Goal: Task Accomplishment & Management: Manage account settings

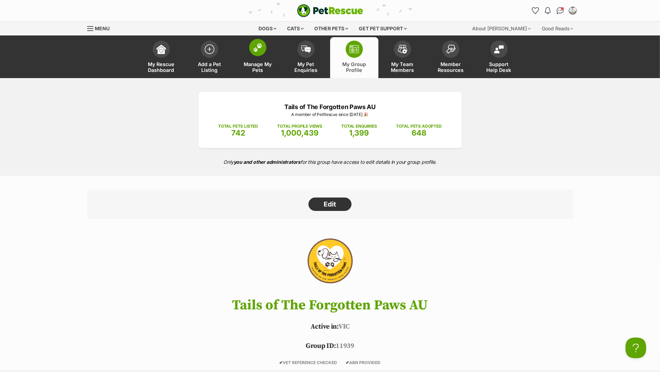
click at [260, 56] on span at bounding box center [257, 47] width 17 height 17
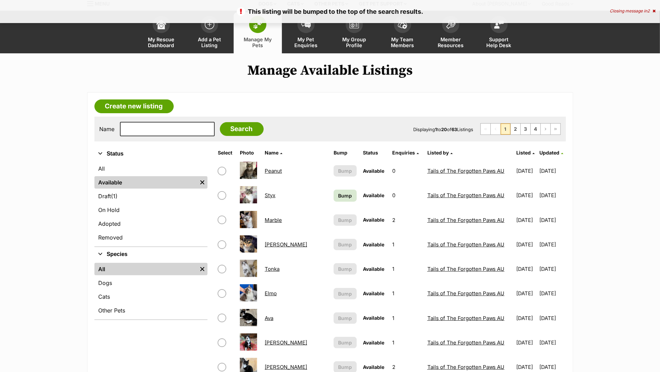
click at [333, 202] on link "Bump" at bounding box center [344, 196] width 23 height 12
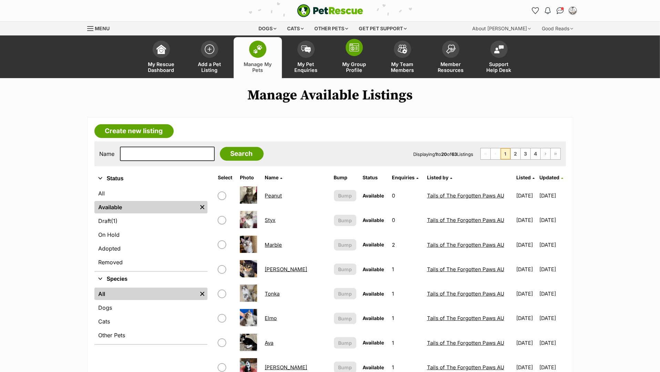
click at [358, 56] on span at bounding box center [354, 47] width 17 height 17
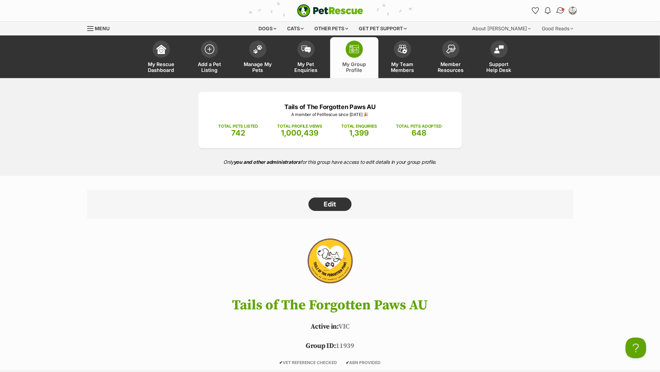
click at [556, 15] on img "Conversations" at bounding box center [559, 10] width 9 height 9
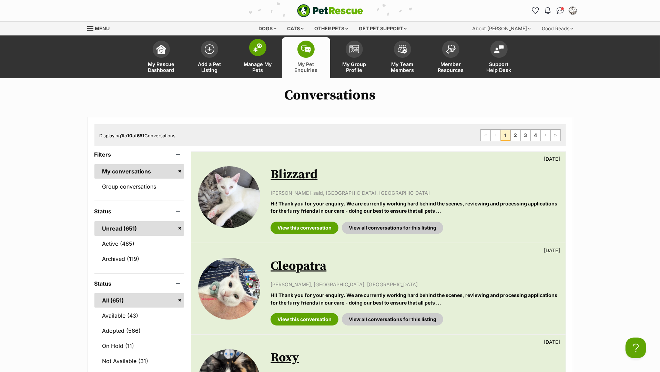
click at [255, 56] on span at bounding box center [257, 47] width 17 height 17
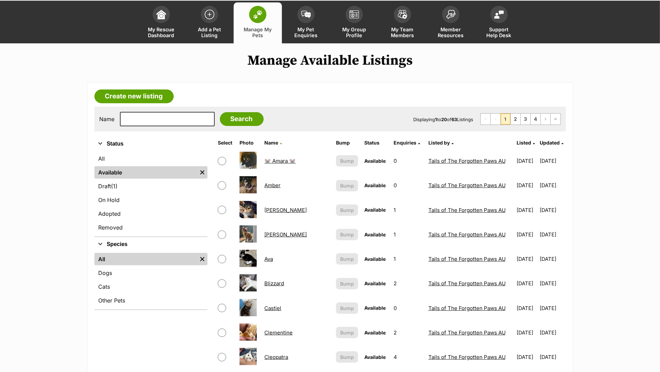
scroll to position [7, 0]
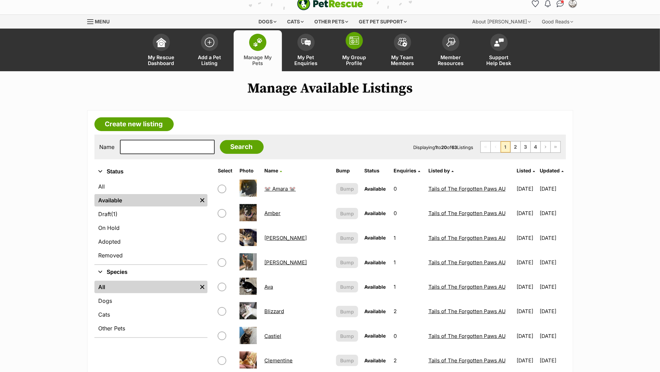
click at [354, 61] on link "My Group Profile" at bounding box center [354, 50] width 48 height 41
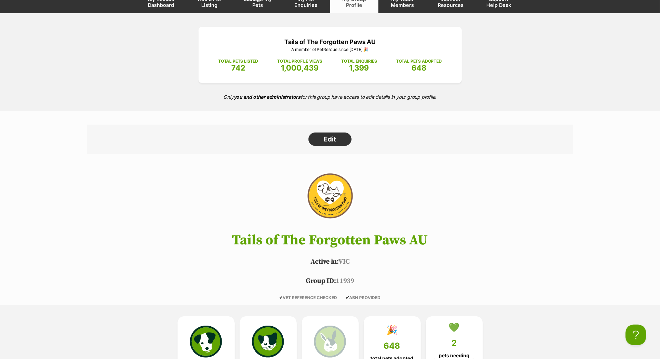
scroll to position [33, 0]
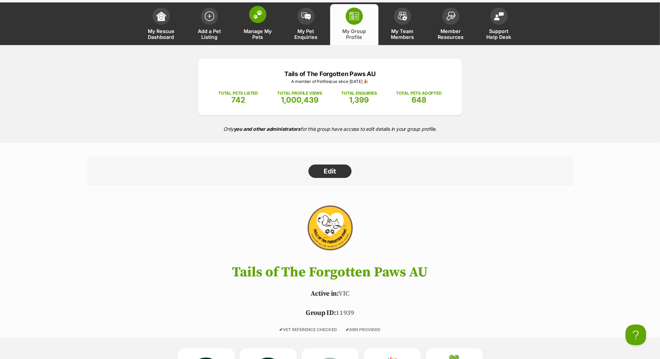
click at [264, 23] on span at bounding box center [257, 14] width 17 height 17
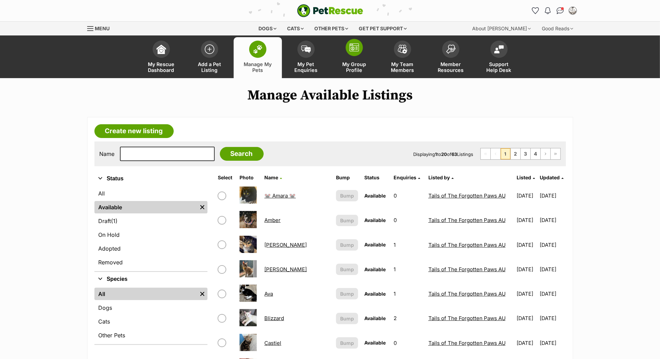
click at [346, 51] on link "My Group Profile" at bounding box center [354, 57] width 48 height 41
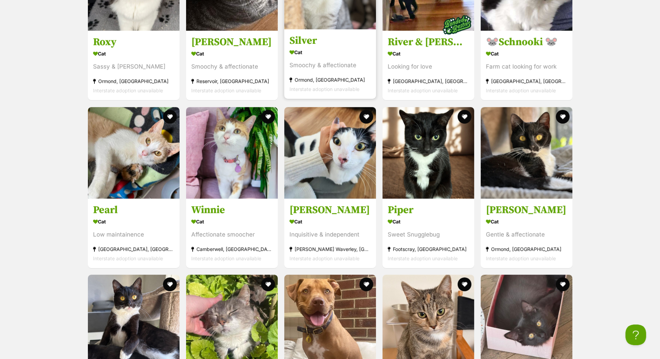
scroll to position [1716, 0]
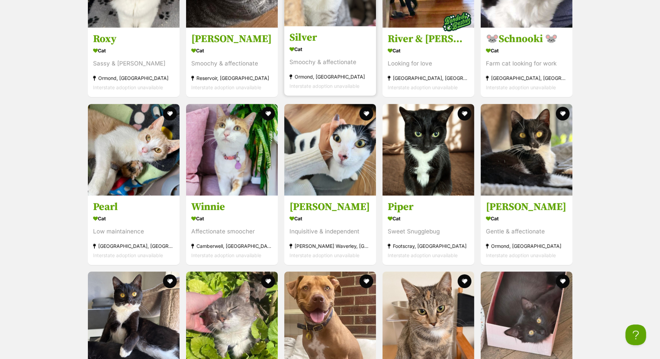
click at [309, 44] on h3 "Silver" at bounding box center [329, 37] width 81 height 13
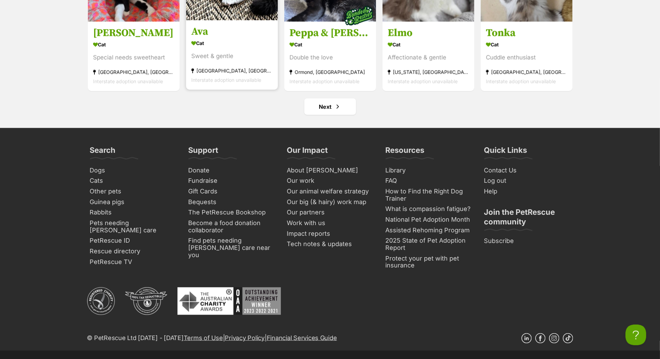
scroll to position [2896, 0]
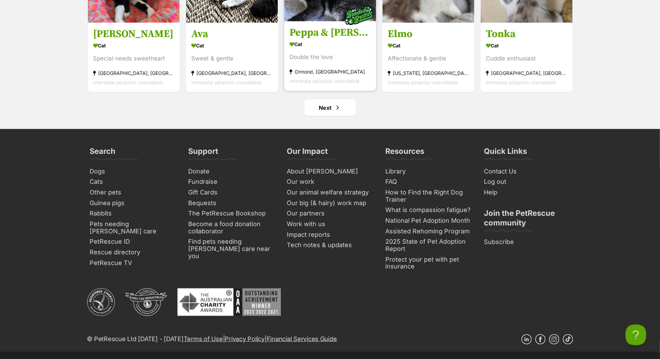
click at [327, 40] on h3 "Peppa & [PERSON_NAME]" at bounding box center [329, 33] width 81 height 13
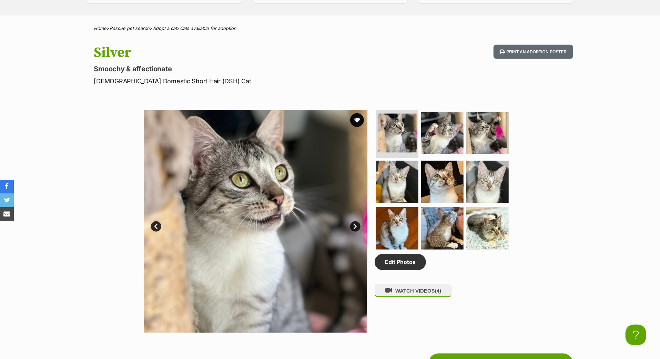
scroll to position [97, 0]
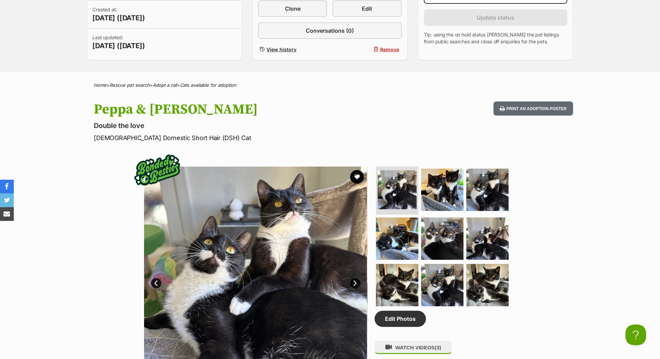
scroll to position [122, 0]
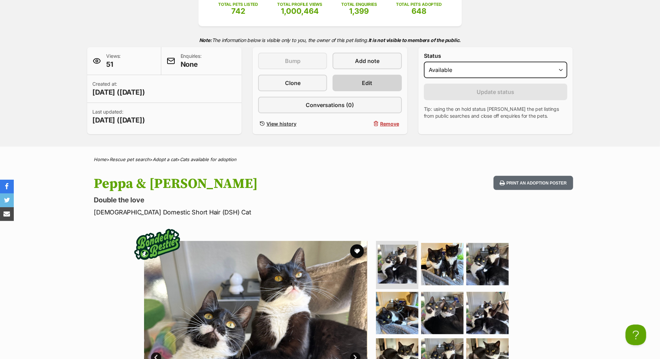
click at [353, 91] on link "Edit" at bounding box center [366, 83] width 69 height 17
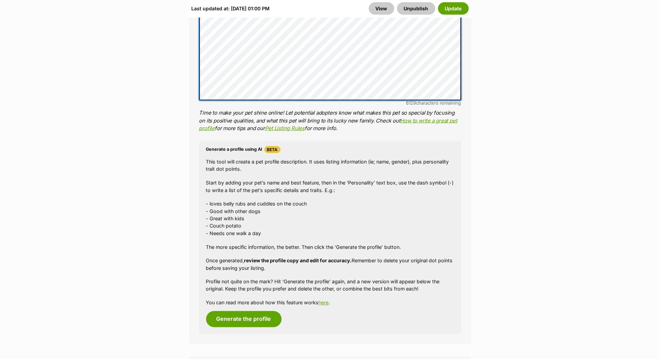
scroll to position [851, 0]
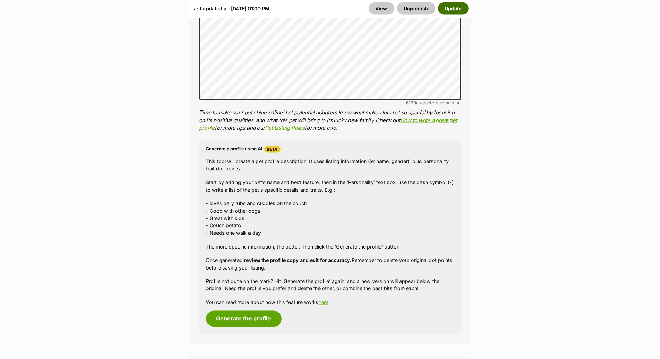
click at [440, 9] on button "Update" at bounding box center [453, 8] width 31 height 12
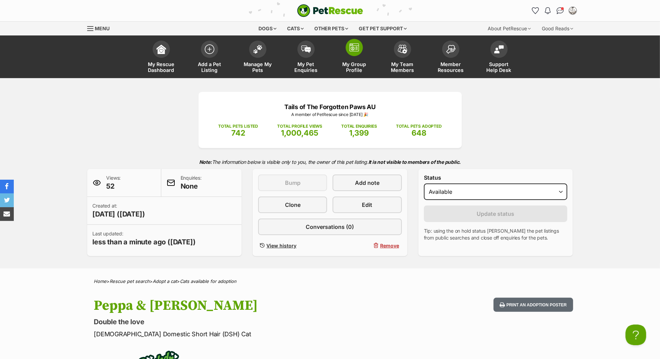
click at [355, 56] on span at bounding box center [354, 47] width 17 height 17
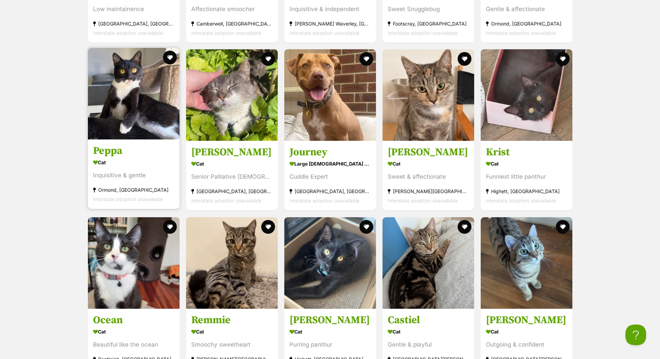
scroll to position [1937, 0]
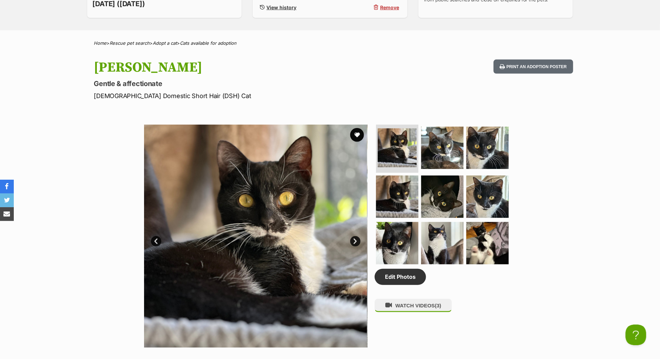
scroll to position [133, 0]
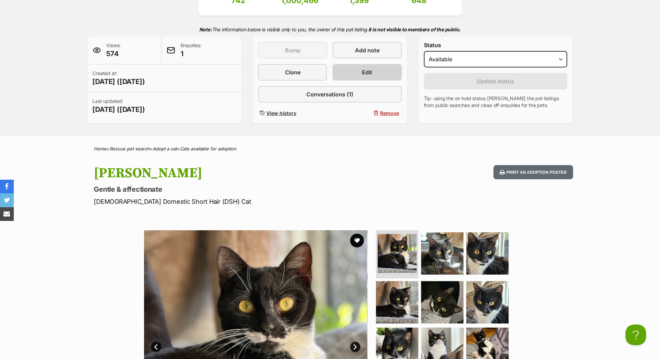
click at [350, 81] on link "Edit" at bounding box center [366, 72] width 69 height 17
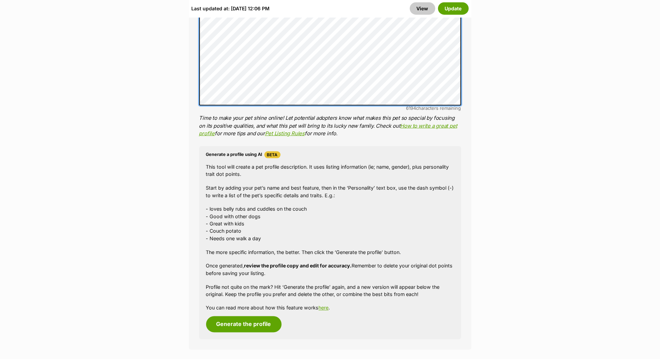
scroll to position [821, 0]
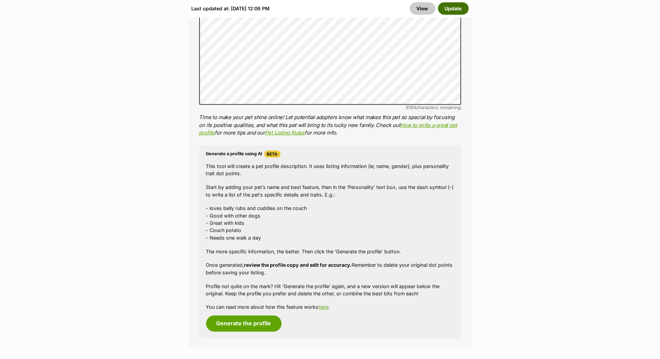
click at [454, 8] on button "Update" at bounding box center [453, 8] width 31 height 12
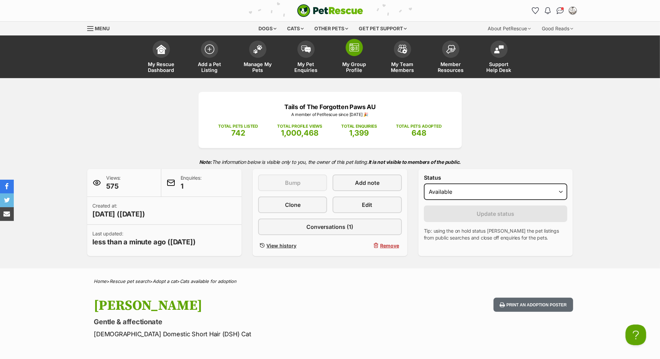
click at [355, 45] on link "My Group Profile" at bounding box center [354, 57] width 48 height 41
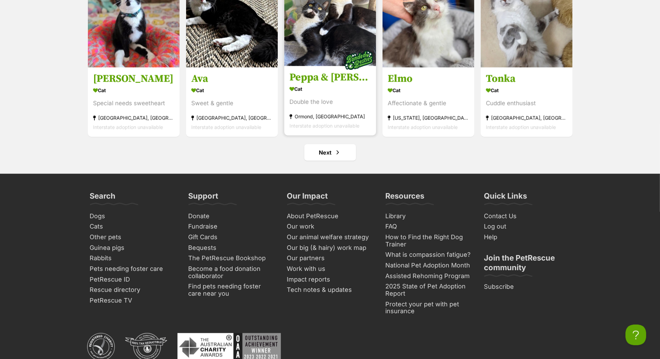
scroll to position [2853, 0]
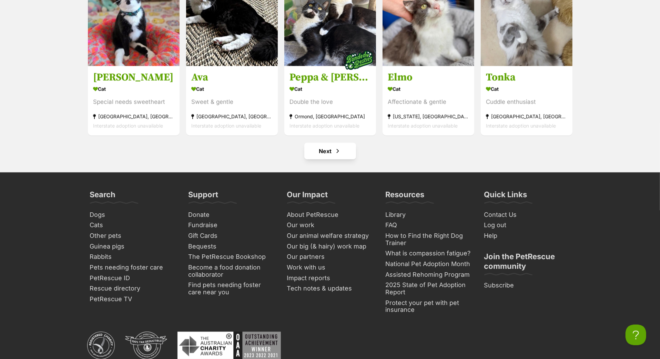
click at [330, 159] on link "Next" at bounding box center [330, 151] width 52 height 17
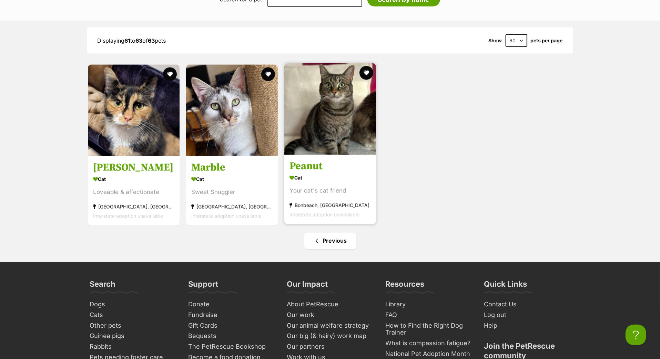
scroll to position [917, 0]
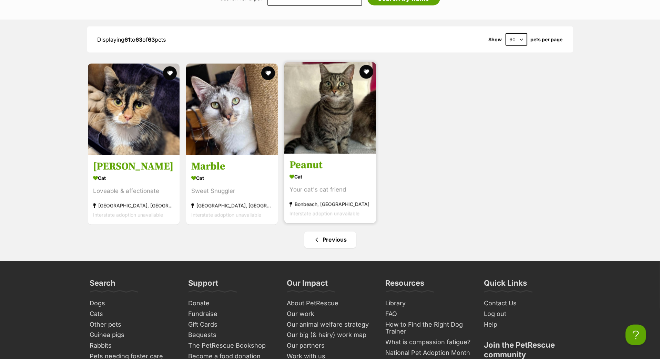
click at [317, 172] on h3 "Peanut" at bounding box center [329, 165] width 81 height 13
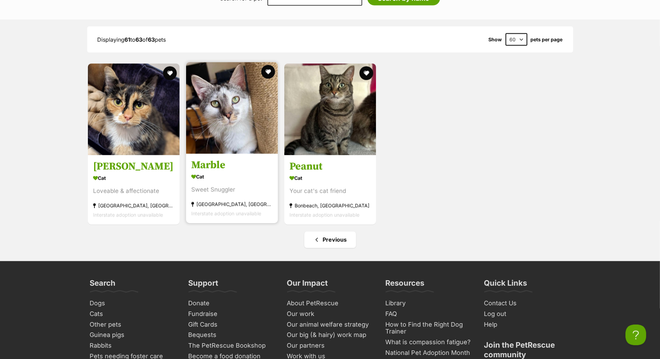
click at [223, 172] on h3 "Marble" at bounding box center [231, 165] width 81 height 13
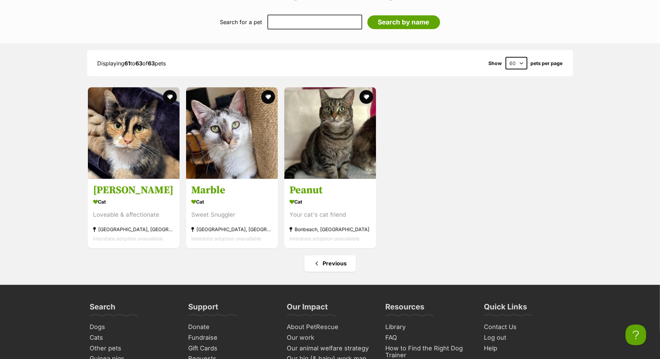
scroll to position [749, 0]
